Goal: Information Seeking & Learning: Learn about a topic

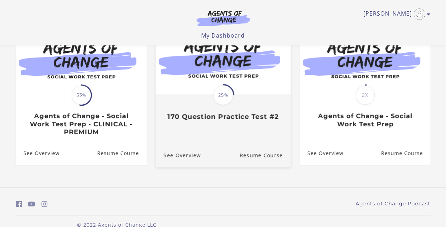
scroll to position [86, 0]
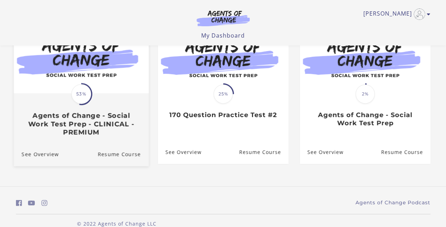
click at [93, 103] on div "Translation missing: en.liquid.partials.dashboard_course_card.progress_descript…" at bounding box center [80, 115] width 135 height 42
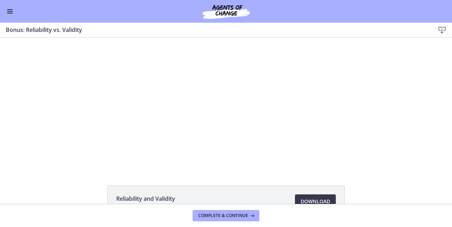
click at [9, 13] on button "Enable menu" at bounding box center [10, 11] width 9 height 9
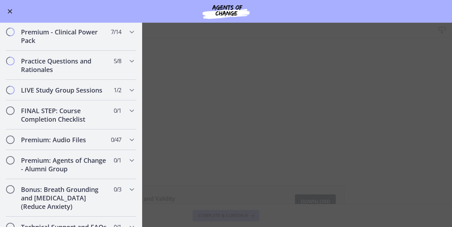
scroll to position [745, 0]
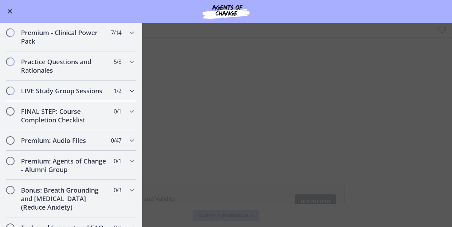
click at [31, 101] on div "LIVE Study Group Sessions 1 / 2 Completed" at bounding box center [71, 91] width 131 height 21
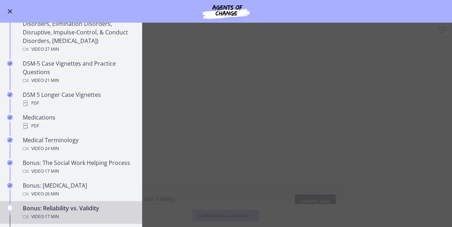
scroll to position [282, 0]
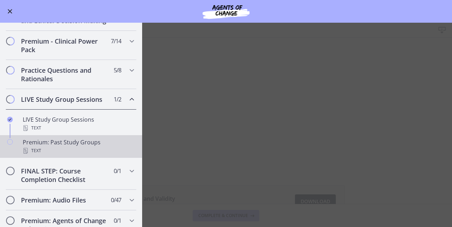
click at [44, 150] on div "Premium: Past Study Groups Text" at bounding box center [78, 146] width 111 height 17
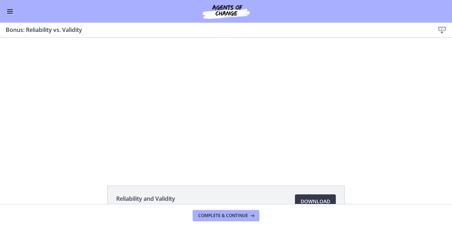
click at [21, 88] on div "Click for sound @keyframes VOLUME_SMALL_WAVE_FLASH { 0% { opacity: 0; } 33% { o…" at bounding box center [226, 104] width 452 height 132
click at [10, 13] on span "Enable menu" at bounding box center [10, 13] width 6 height 1
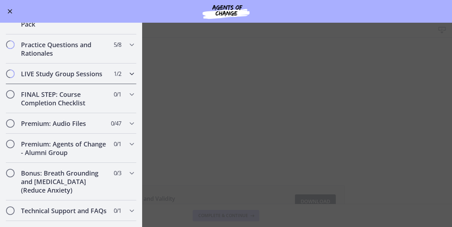
click at [32, 84] on div "LIVE Study Group Sessions 1 / 2 Completed" at bounding box center [71, 74] width 131 height 21
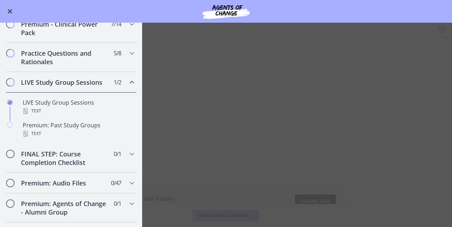
scroll to position [299, 0]
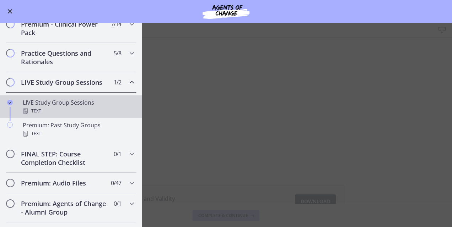
click at [27, 112] on div "LIVE Study Group Sessions Text" at bounding box center [78, 106] width 111 height 17
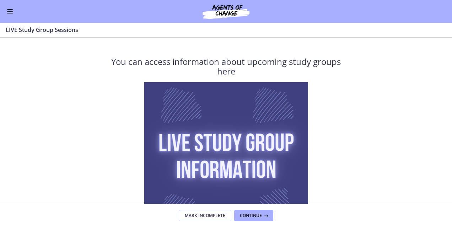
click at [135, 98] on link at bounding box center [225, 164] width 237 height 164
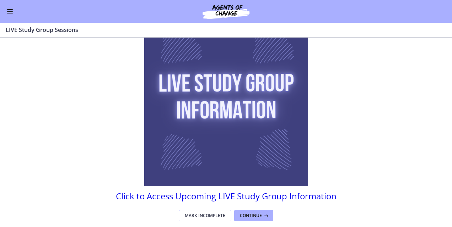
scroll to position [84, 0]
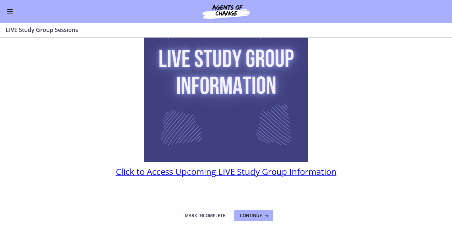
click at [270, 174] on span "Click to Access Upcoming LIVE Study Group Information" at bounding box center [226, 172] width 221 height 12
click at [10, 13] on span "Enable menu" at bounding box center [10, 13] width 6 height 1
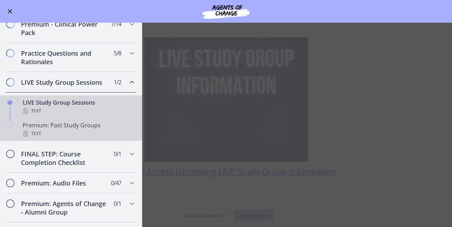
click at [30, 138] on div "Text" at bounding box center [78, 134] width 111 height 9
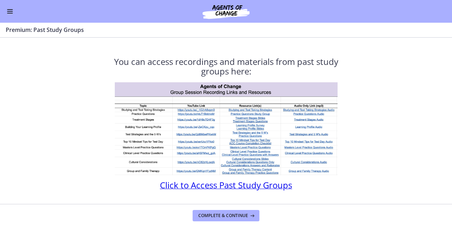
scroll to position [3, 0]
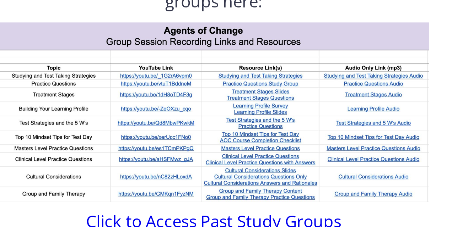
click at [246, 111] on img at bounding box center [226, 126] width 223 height 93
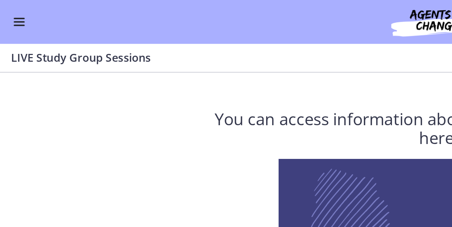
click at [10, 11] on button "Enable menu" at bounding box center [10, 11] width 9 height 9
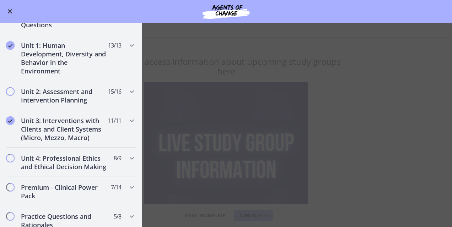
scroll to position [135, 0]
click at [7, 124] on icon "Completed" at bounding box center [10, 121] width 9 height 9
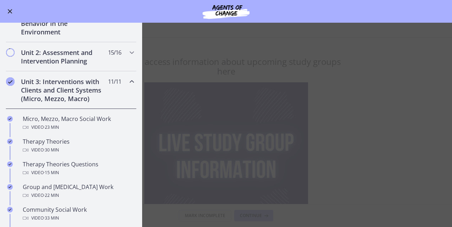
scroll to position [175, 0]
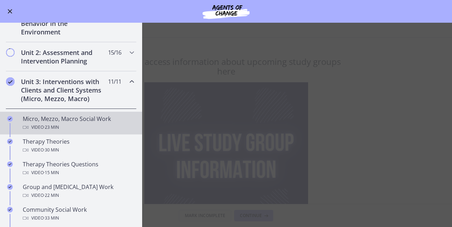
click at [16, 124] on link "Micro, Mezzo, Macro Social Work Video · 23 min" at bounding box center [71, 123] width 142 height 23
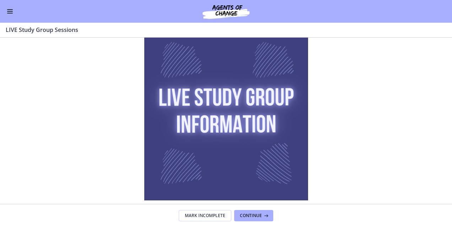
scroll to position [46, 0]
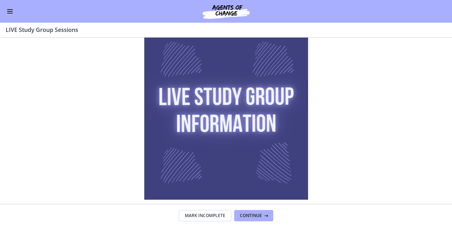
click at [10, 9] on span "Enable menu" at bounding box center [10, 9] width 6 height 1
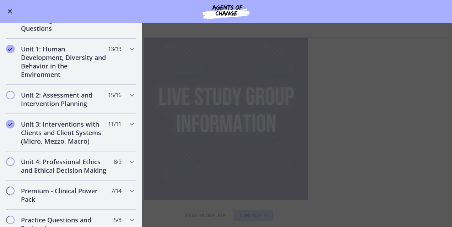
scroll to position [131, 0]
click at [18, 127] on div "Unit 3: Interventions with Clients and Client Systems (Micro, Mezzo, Macro) 11 …" at bounding box center [71, 134] width 131 height 38
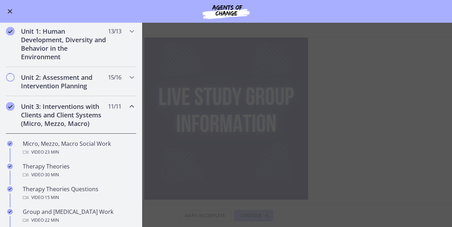
scroll to position [155, 0]
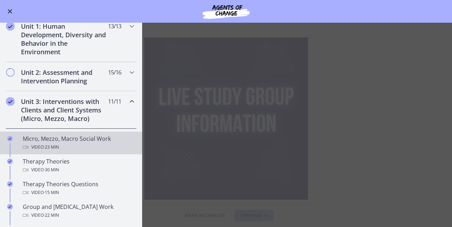
click at [40, 144] on div "Video · 23 min" at bounding box center [78, 147] width 111 height 9
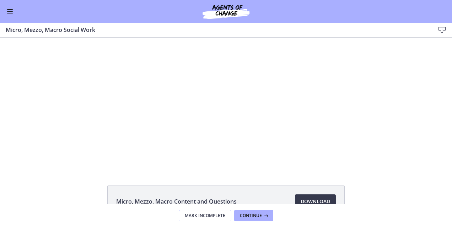
click at [9, 13] on span "Enable menu" at bounding box center [10, 13] width 6 height 1
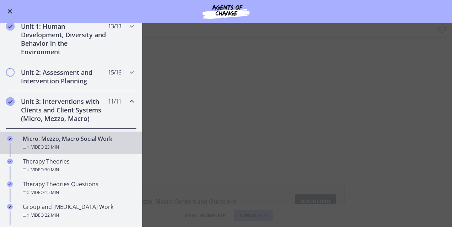
click at [23, 145] on icon "Chapters" at bounding box center [26, 148] width 6 height 6
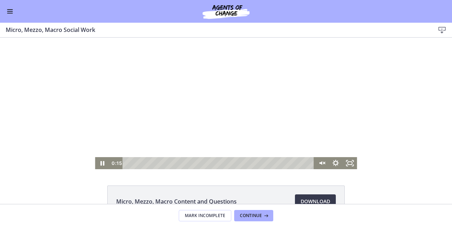
click at [127, 133] on div "Click for sound @keyframes VOLUME_SMALL_WAVE_FLASH { 0% { opacity: 0; } 33% { o…" at bounding box center [226, 104] width 262 height 132
drag, startPoint x: 127, startPoint y: 164, endPoint x: 107, endPoint y: 168, distance: 19.9
click at [109, 168] on div "0:00 0:00" at bounding box center [211, 163] width 205 height 12
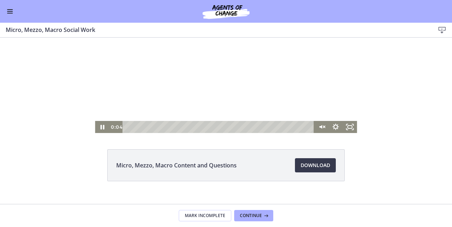
scroll to position [42, 0]
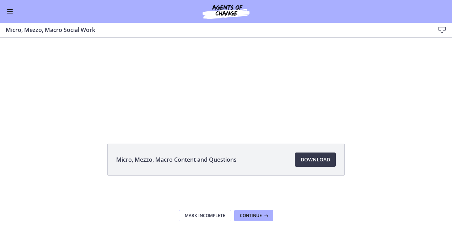
click at [97, 121] on div at bounding box center [226, 62] width 262 height 132
click at [111, 114] on div at bounding box center [226, 62] width 262 height 132
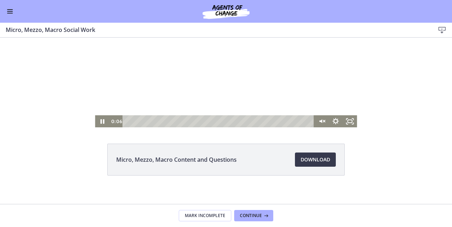
click at [100, 125] on icon "Pause" at bounding box center [102, 121] width 14 height 12
click at [104, 125] on icon "Play Video" at bounding box center [103, 121] width 14 height 12
click at [314, 156] on span "Download Opens in a new window" at bounding box center [314, 160] width 29 height 9
click at [146, 76] on div at bounding box center [226, 62] width 262 height 132
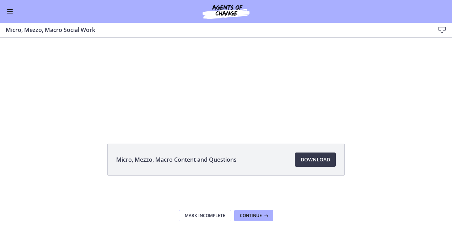
click at [106, 113] on div at bounding box center [226, 62] width 262 height 132
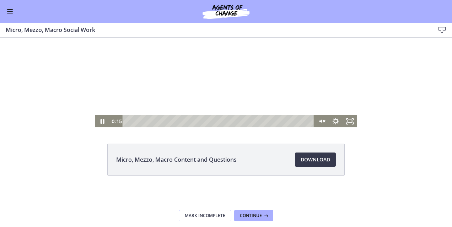
click at [100, 125] on icon "Pause" at bounding box center [102, 121] width 14 height 12
click at [101, 121] on icon "Play Video" at bounding box center [103, 121] width 4 height 5
click at [315, 120] on icon "Unmute" at bounding box center [321, 121] width 14 height 12
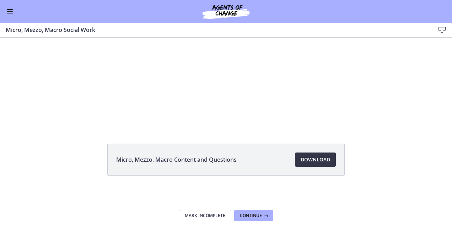
click at [305, 156] on span "Download Opens in a new window" at bounding box center [314, 160] width 29 height 9
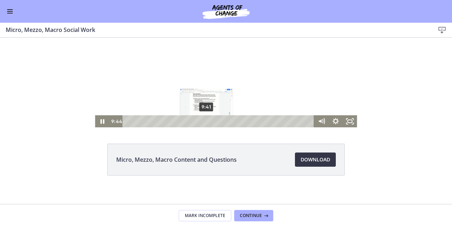
click at [191, 122] on div "9:41" at bounding box center [219, 121] width 183 height 12
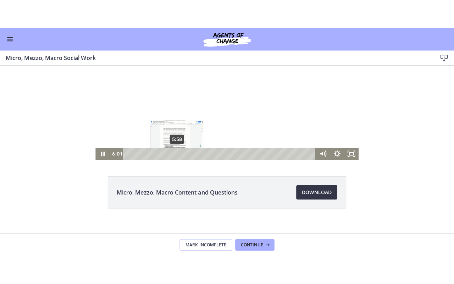
scroll to position [39, 0]
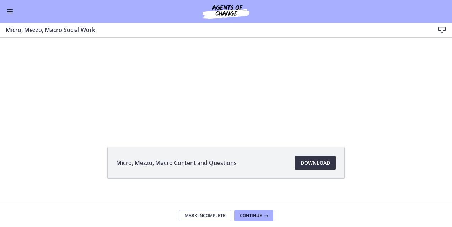
click at [322, 162] on span "Download Opens in a new window" at bounding box center [314, 163] width 29 height 9
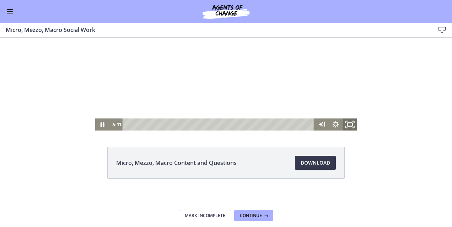
click at [349, 124] on rect "Fullscreen" at bounding box center [349, 125] width 5 height 4
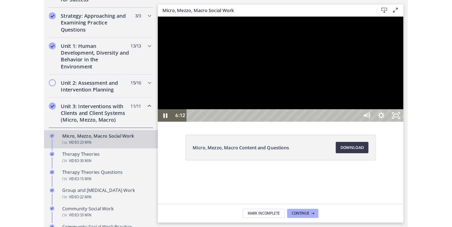
scroll to position [156, 0]
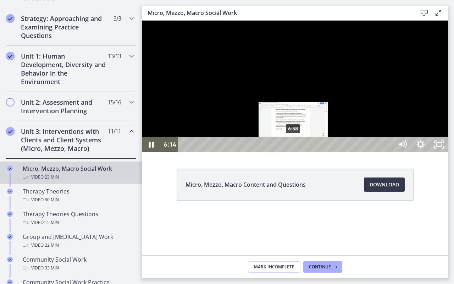
click at [294, 152] on div "6:58" at bounding box center [287, 145] width 204 height 16
click at [297, 152] on div "7:09" at bounding box center [287, 145] width 204 height 16
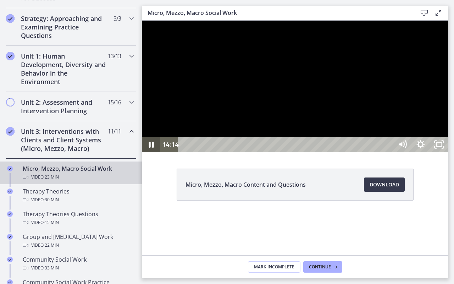
click at [152, 152] on icon "Pause" at bounding box center [151, 145] width 18 height 16
click at [154, 152] on icon "Play Video" at bounding box center [152, 145] width 18 height 16
click at [148, 152] on icon "Pause" at bounding box center [151, 145] width 18 height 16
click at [152, 148] on icon "Play Video" at bounding box center [151, 144] width 5 height 6
click at [449, 152] on icon "Unfullscreen" at bounding box center [439, 145] width 18 height 16
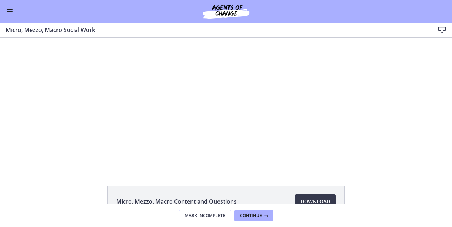
scroll to position [154, 0]
click at [10, 11] on span "Enable menu" at bounding box center [10, 11] width 6 height 1
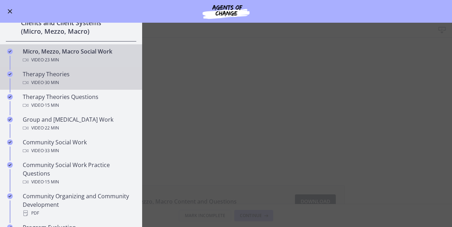
scroll to position [239, 0]
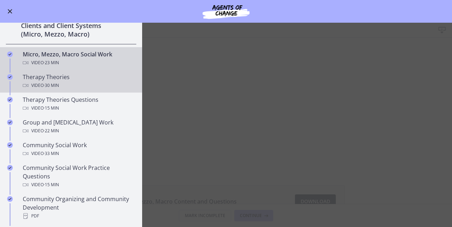
click at [72, 82] on div "Video · 30 min" at bounding box center [78, 85] width 111 height 9
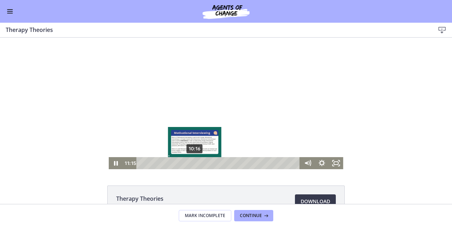
click at [192, 163] on div "10:16" at bounding box center [219, 163] width 155 height 12
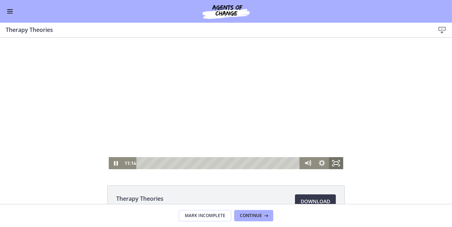
click at [332, 161] on icon "Fullscreen" at bounding box center [336, 163] width 14 height 12
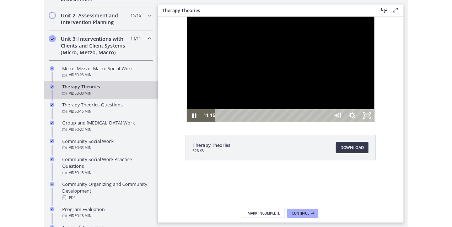
scroll to position [241, 0]
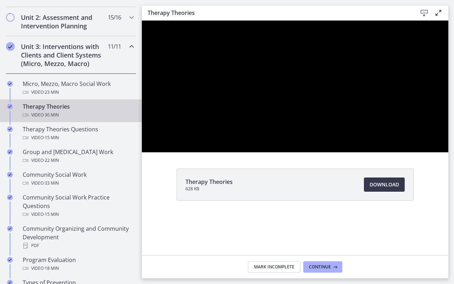
click at [321, 152] on div at bounding box center [295, 87] width 307 height 132
click at [366, 152] on div at bounding box center [295, 87] width 307 height 132
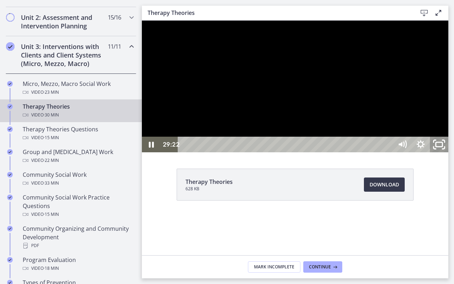
click at [451, 154] on icon "Unfullscreen" at bounding box center [440, 144] width 22 height 19
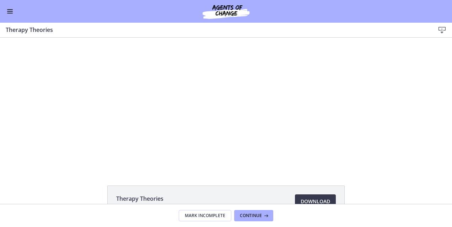
scroll to position [239, 0]
click at [7, 12] on button "Enable menu" at bounding box center [10, 11] width 9 height 9
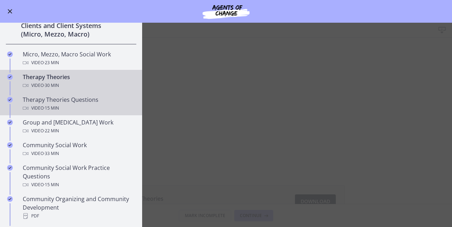
scroll to position [0, 0]
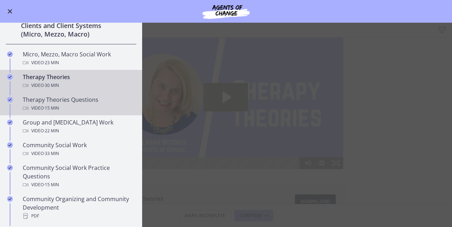
click at [67, 105] on div "Video · 15 min" at bounding box center [78, 108] width 111 height 9
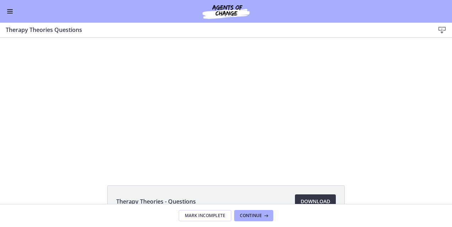
click at [307, 200] on span "Download Opens in a new window" at bounding box center [314, 201] width 29 height 9
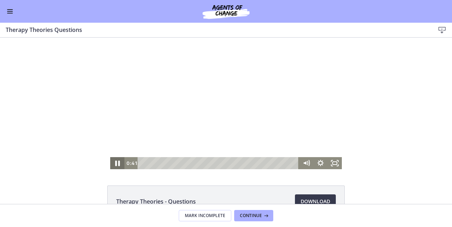
click at [116, 162] on icon "Pause" at bounding box center [117, 163] width 17 height 15
click at [117, 165] on icon "Play Video" at bounding box center [117, 163] width 14 height 12
click at [331, 164] on icon "Fullscreen" at bounding box center [334, 163] width 14 height 12
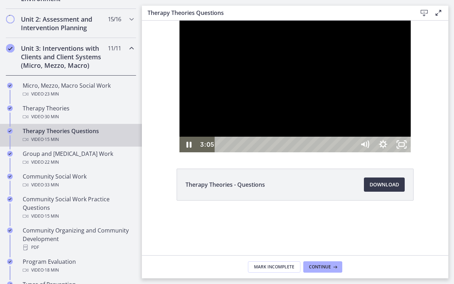
scroll to position [241, 0]
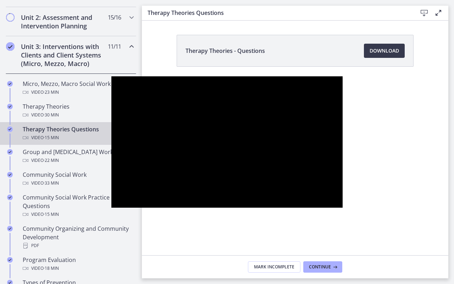
click at [178, 205] on div at bounding box center [227, 142] width 232 height 132
click at [220, 180] on div at bounding box center [227, 142] width 232 height 132
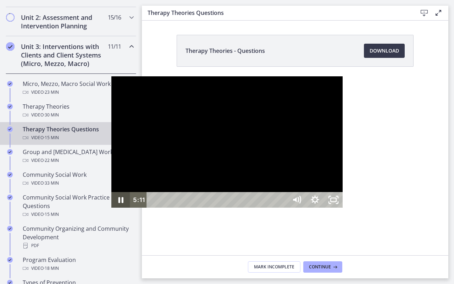
click at [111, 208] on icon "Pause" at bounding box center [120, 200] width 18 height 16
click at [112, 208] on icon "Play Video" at bounding box center [121, 200] width 18 height 16
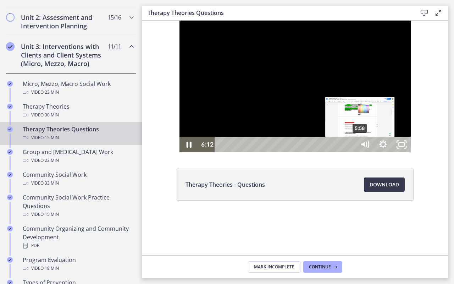
click at [324, 152] on div "5:58" at bounding box center [287, 145] width 130 height 16
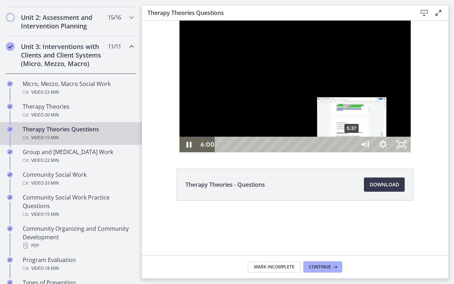
click at [316, 152] on div "5:37" at bounding box center [287, 145] width 130 height 16
click at [353, 147] on div "Playbar" at bounding box center [355, 144] width 5 height 5
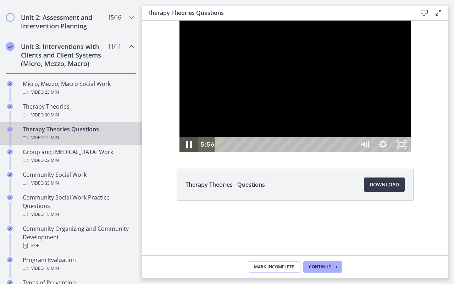
click at [178, 154] on icon "Pause" at bounding box center [189, 144] width 22 height 19
click at [180, 152] on icon "Play Video" at bounding box center [189, 145] width 18 height 16
click at [411, 152] on icon "Unfullscreen" at bounding box center [402, 145] width 18 height 16
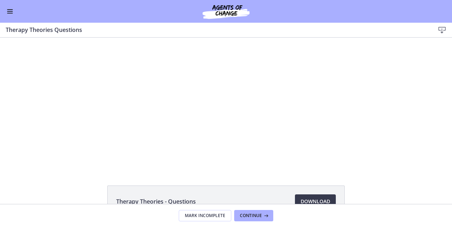
scroll to position [239, 0]
